Goal: Information Seeking & Learning: Learn about a topic

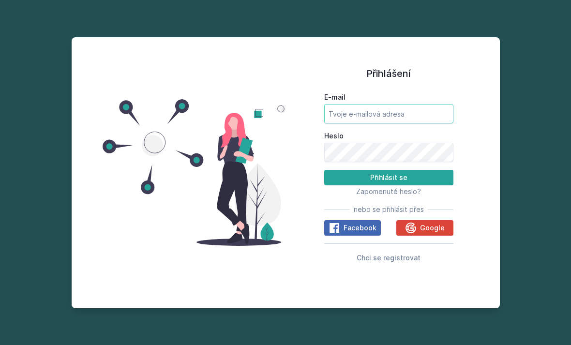
click at [362, 123] on input "E-mail" at bounding box center [388, 113] width 129 height 19
click at [389, 123] on input "E-mail" at bounding box center [388, 113] width 129 height 19
type input "[EMAIL_ADDRESS][DOMAIN_NAME]"
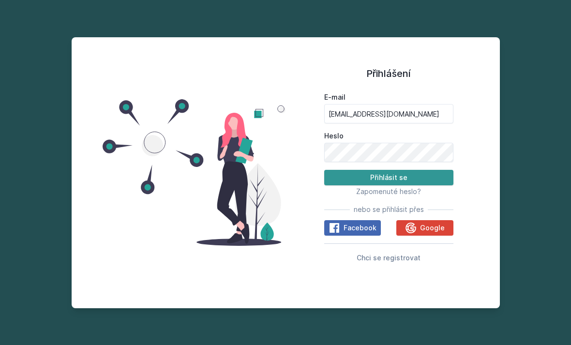
click at [400, 185] on button "Přihlásit se" at bounding box center [388, 177] width 129 height 15
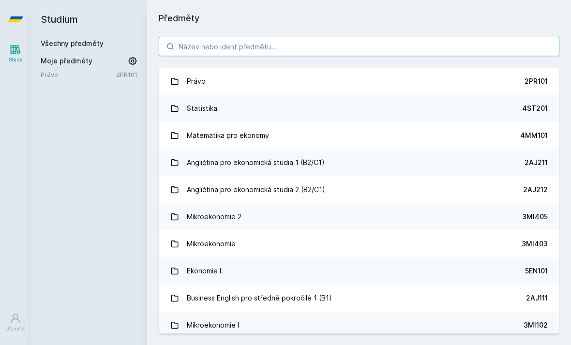
click at [296, 46] on input "search" at bounding box center [359, 46] width 401 height 19
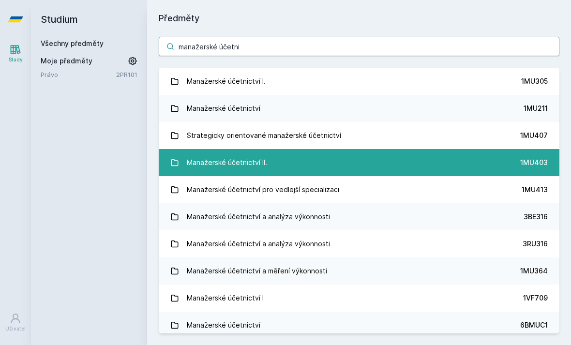
type input "manažerské účetni"
click at [289, 161] on link "Manažerské účetnictví II. 1MU403" at bounding box center [359, 162] width 401 height 27
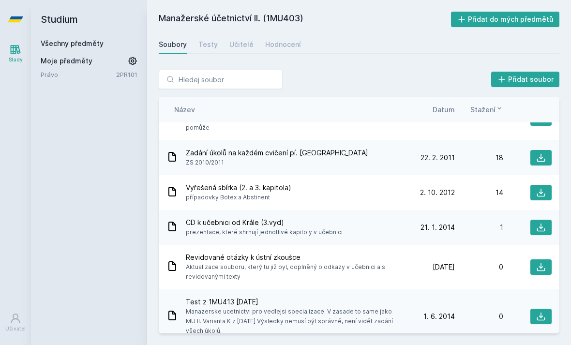
scroll to position [97, 0]
click at [231, 252] on span "Revidované otázky k ústní zkoušce" at bounding box center [294, 257] width 217 height 10
click at [409, 259] on div "[DATE] [DATE] 0" at bounding box center [479, 266] width 145 height 15
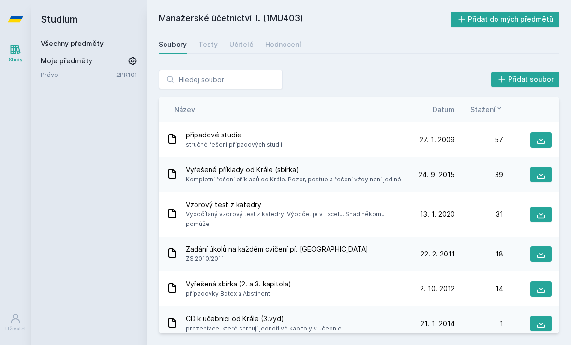
scroll to position [0, 0]
